Goal: Information Seeking & Learning: Find specific fact

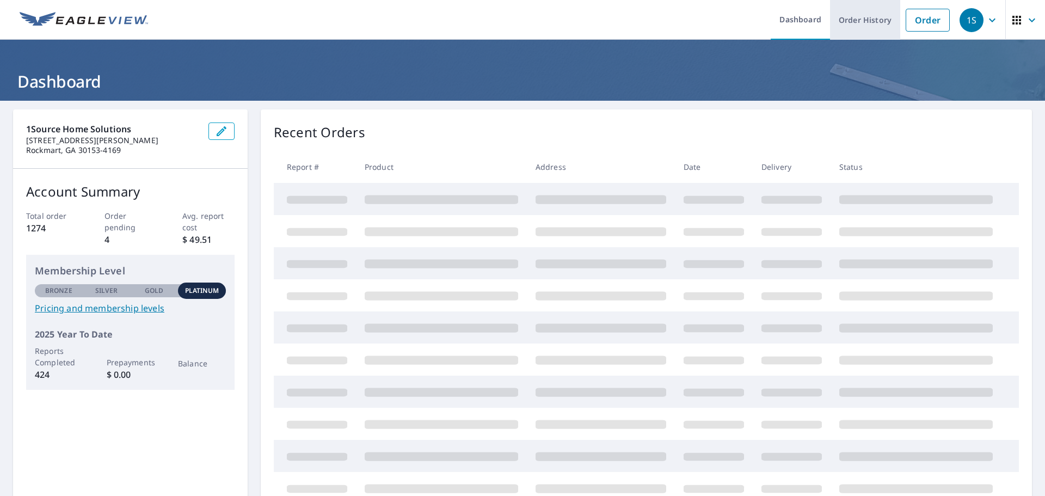
click at [854, 22] on link "Order History" at bounding box center [865, 20] width 70 height 40
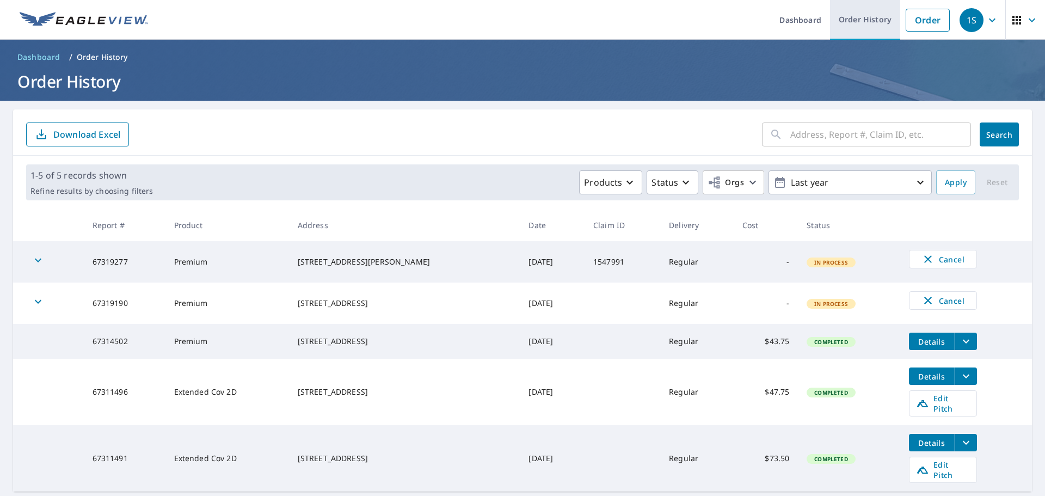
click at [866, 23] on link "Order History" at bounding box center [865, 20] width 70 height 40
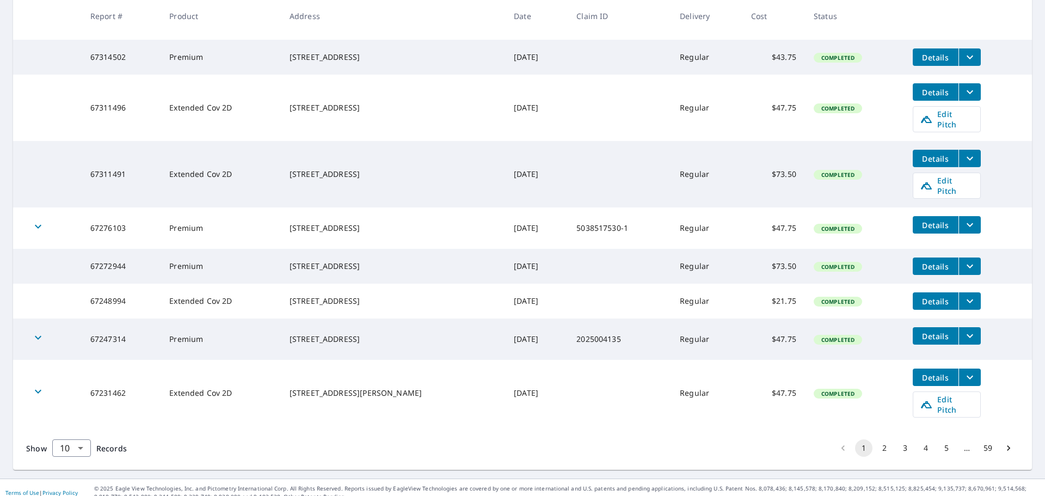
scroll to position [285, 0]
click at [877, 439] on button "2" at bounding box center [884, 447] width 17 height 17
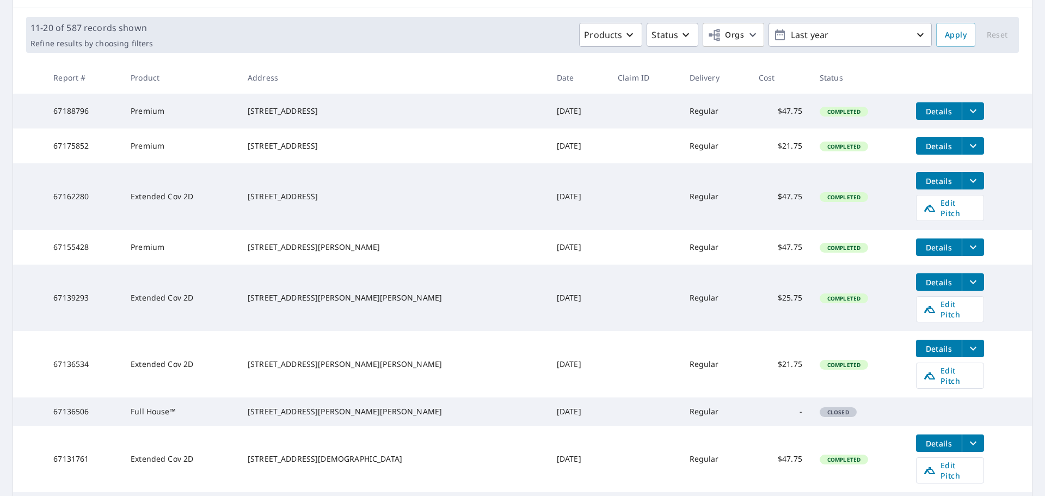
scroll to position [295, 0]
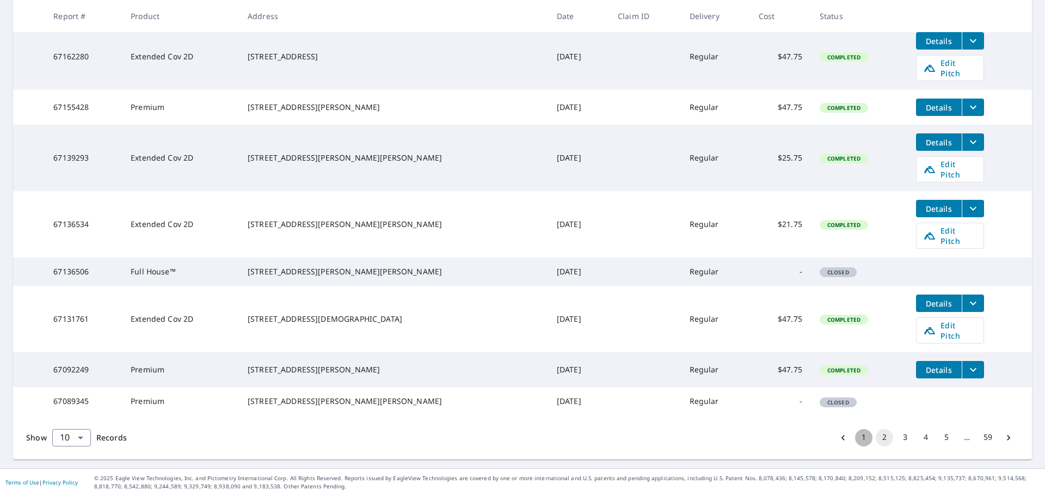
click at [858, 440] on button "1" at bounding box center [863, 437] width 17 height 17
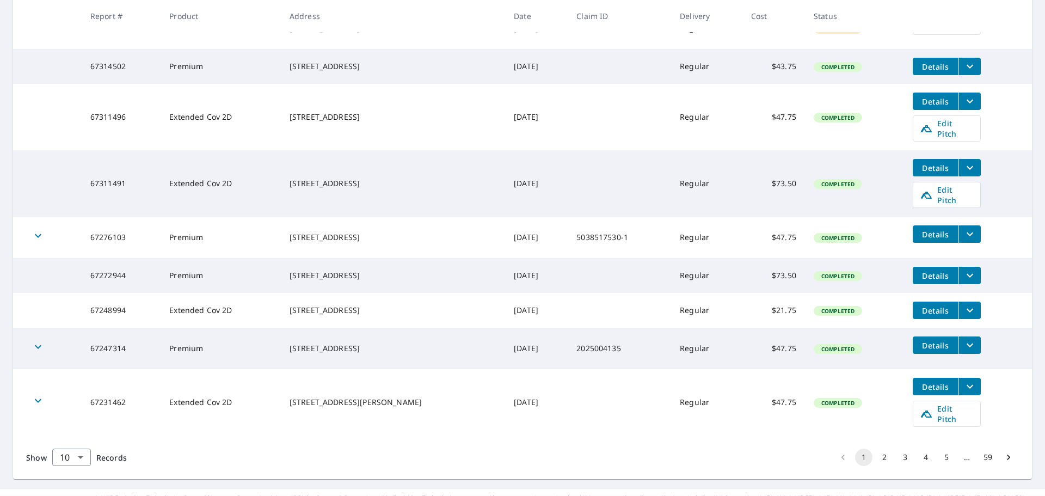
scroll to position [285, 0]
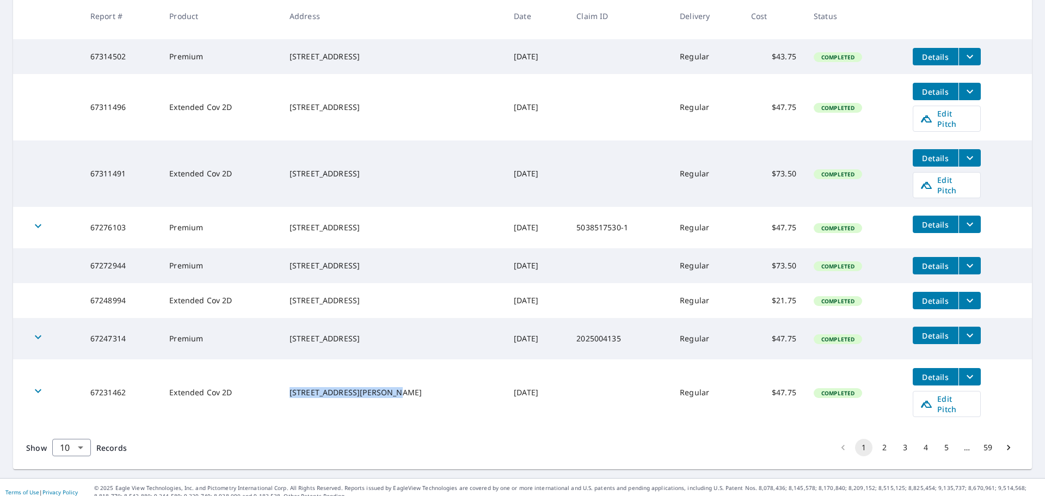
drag, startPoint x: 287, startPoint y: 383, endPoint x: 392, endPoint y: 386, distance: 105.1
click at [392, 387] on div "[STREET_ADDRESS][PERSON_NAME]" at bounding box center [393, 392] width 207 height 11
copy div "[STREET_ADDRESS][PERSON_NAME]"
drag, startPoint x: 287, startPoint y: 330, endPoint x: 399, endPoint y: 329, distance: 112.1
click at [399, 333] on div "[STREET_ADDRESS]" at bounding box center [393, 338] width 207 height 11
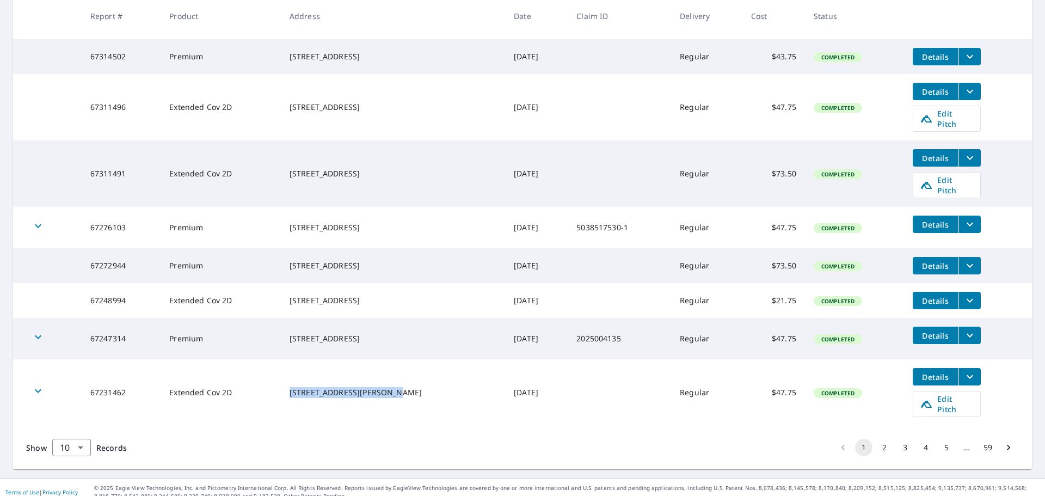
copy div "[STREET_ADDRESS]"
drag, startPoint x: 284, startPoint y: 293, endPoint x: 354, endPoint y: 290, distance: 70.3
click at [354, 290] on td "[STREET_ADDRESS]" at bounding box center [393, 300] width 224 height 35
copy div "[STREET_ADDRESS]"
drag, startPoint x: 285, startPoint y: 253, endPoint x: 386, endPoint y: 250, distance: 101.3
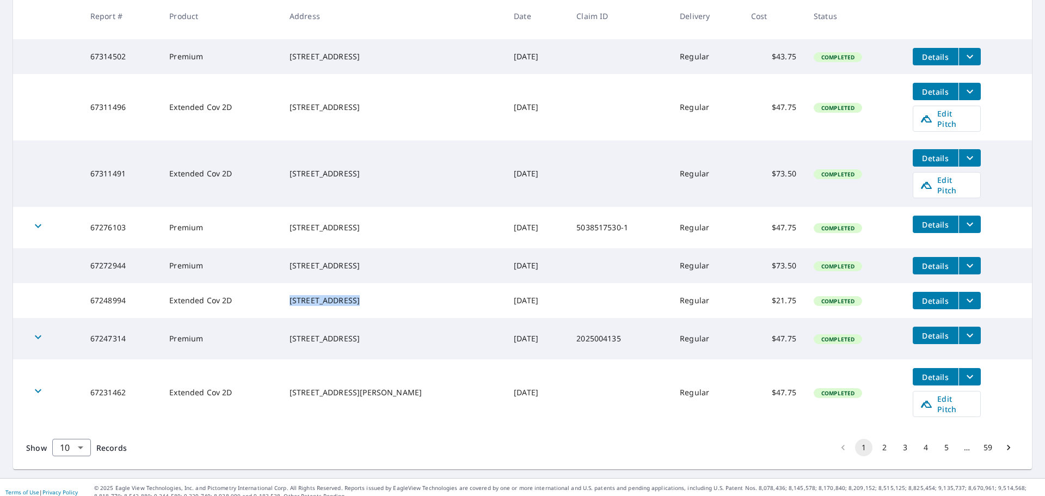
click at [386, 250] on td "[STREET_ADDRESS]" at bounding box center [393, 265] width 224 height 35
copy div "[STREET_ADDRESS]"
drag, startPoint x: 285, startPoint y: 214, endPoint x: 357, endPoint y: 213, distance: 72.4
click at [357, 213] on td "[STREET_ADDRESS]" at bounding box center [393, 227] width 224 height 41
copy div "[STREET_ADDRESS]"
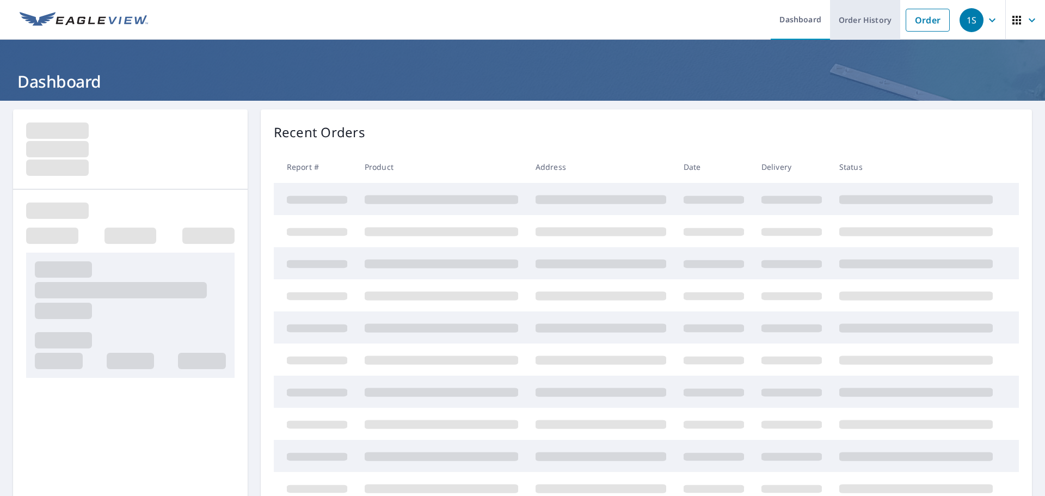
click at [865, 16] on link "Order History" at bounding box center [865, 20] width 70 height 40
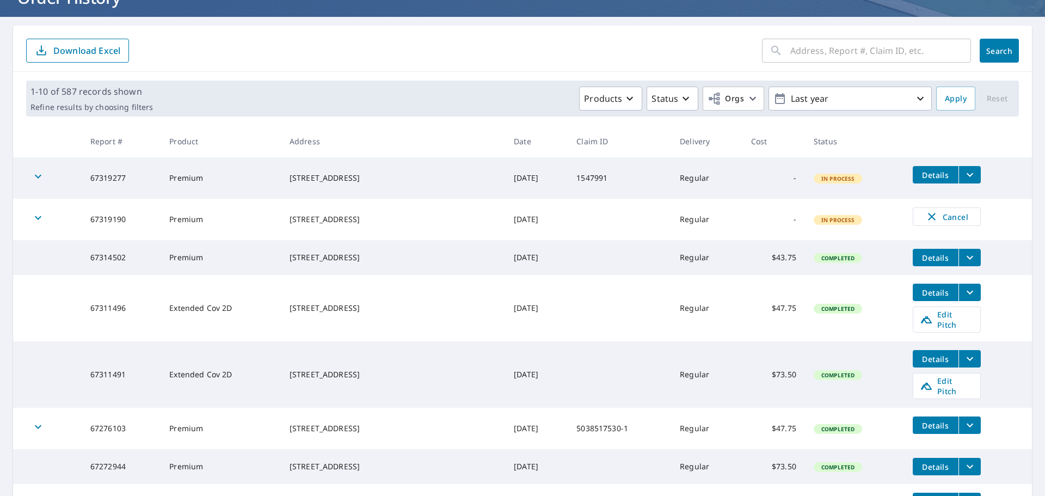
scroll to position [109, 0]
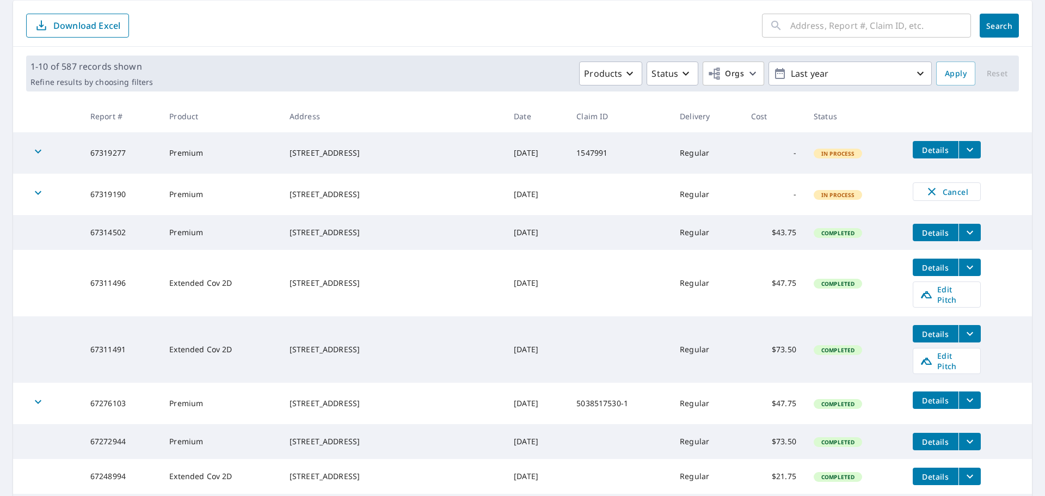
drag, startPoint x: 284, startPoint y: 426, endPoint x: 392, endPoint y: 428, distance: 108.9
click at [392, 428] on td "[STREET_ADDRESS]" at bounding box center [393, 441] width 224 height 35
copy div "[STREET_ADDRESS]"
